Goal: Information Seeking & Learning: Learn about a topic

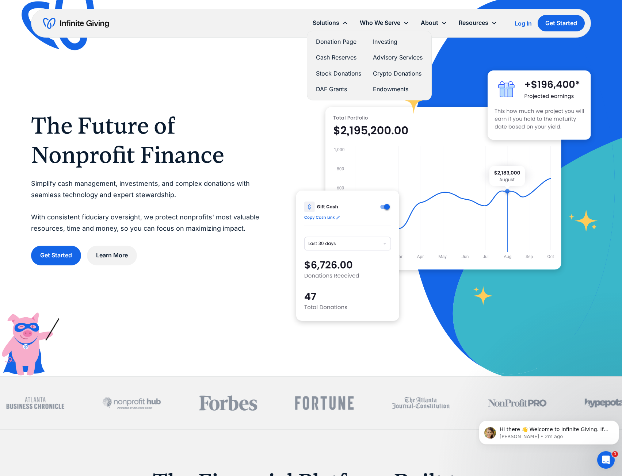
click at [340, 88] on link "DAF Grants" at bounding box center [338, 89] width 45 height 10
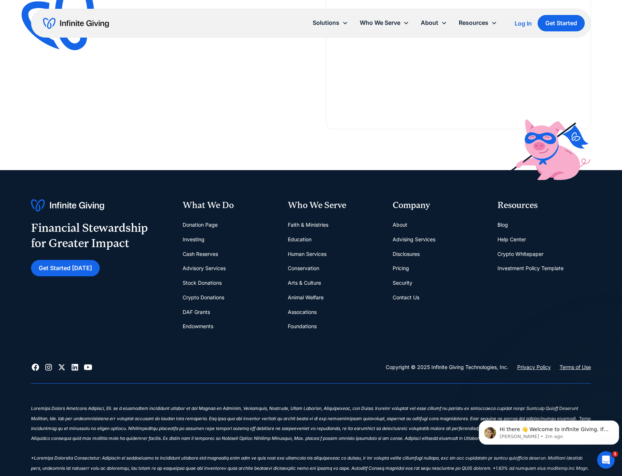
scroll to position [1569, 0]
